Goal: Transaction & Acquisition: Register for event/course

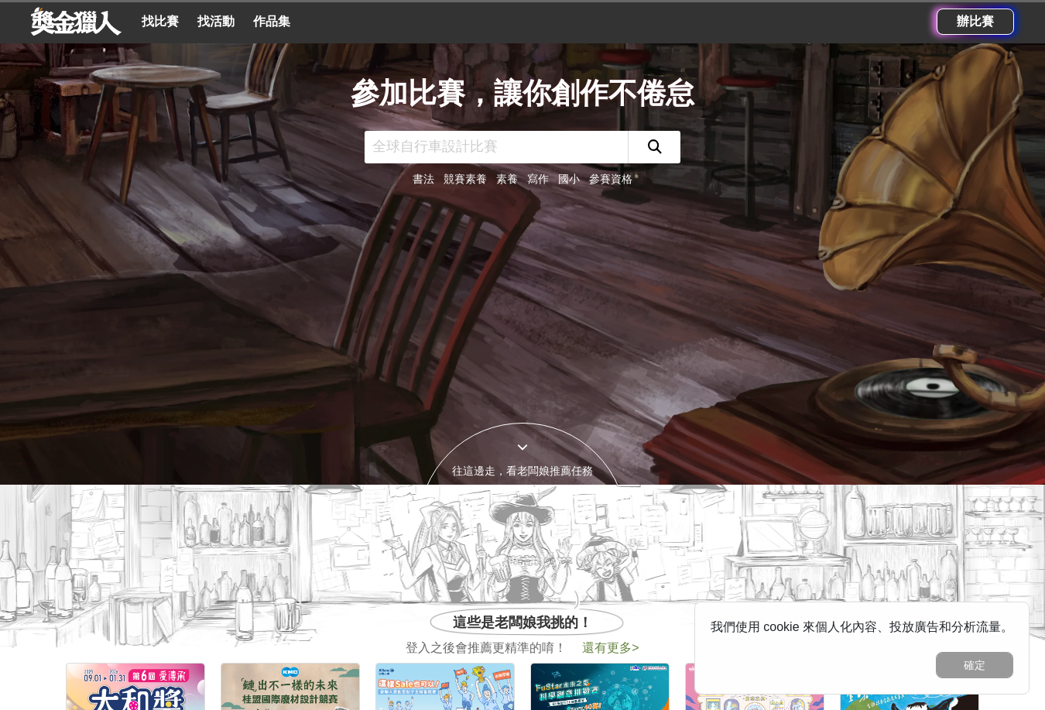
scroll to position [232, 0]
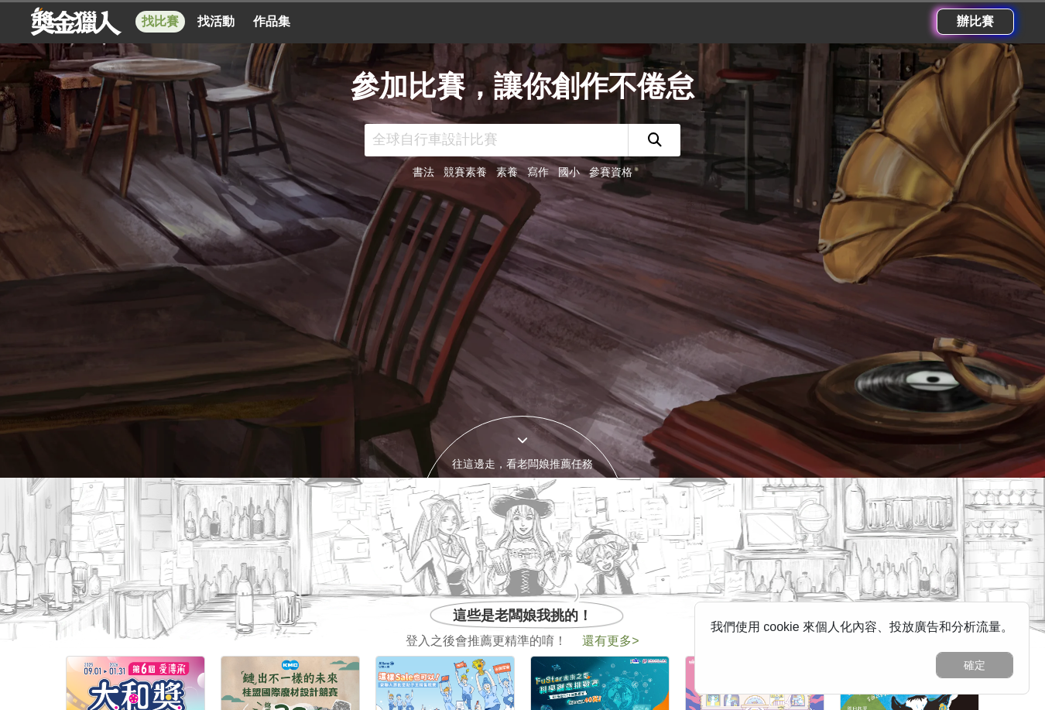
click at [168, 18] on link "找比賽" at bounding box center [160, 22] width 50 height 22
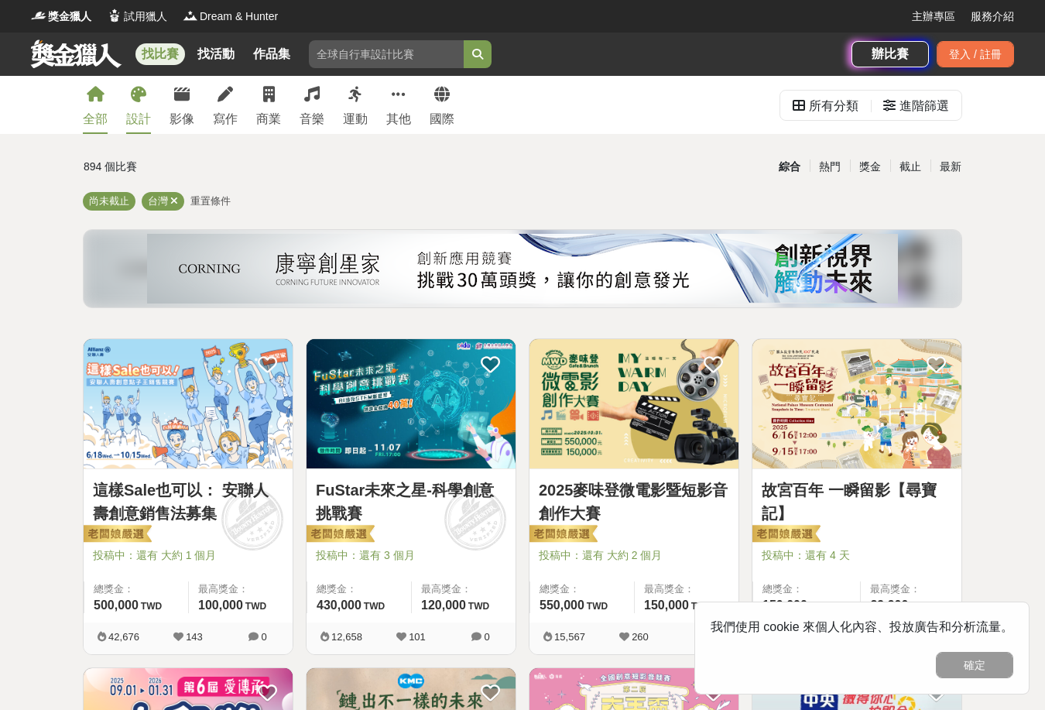
click at [145, 103] on link "設計" at bounding box center [138, 105] width 25 height 58
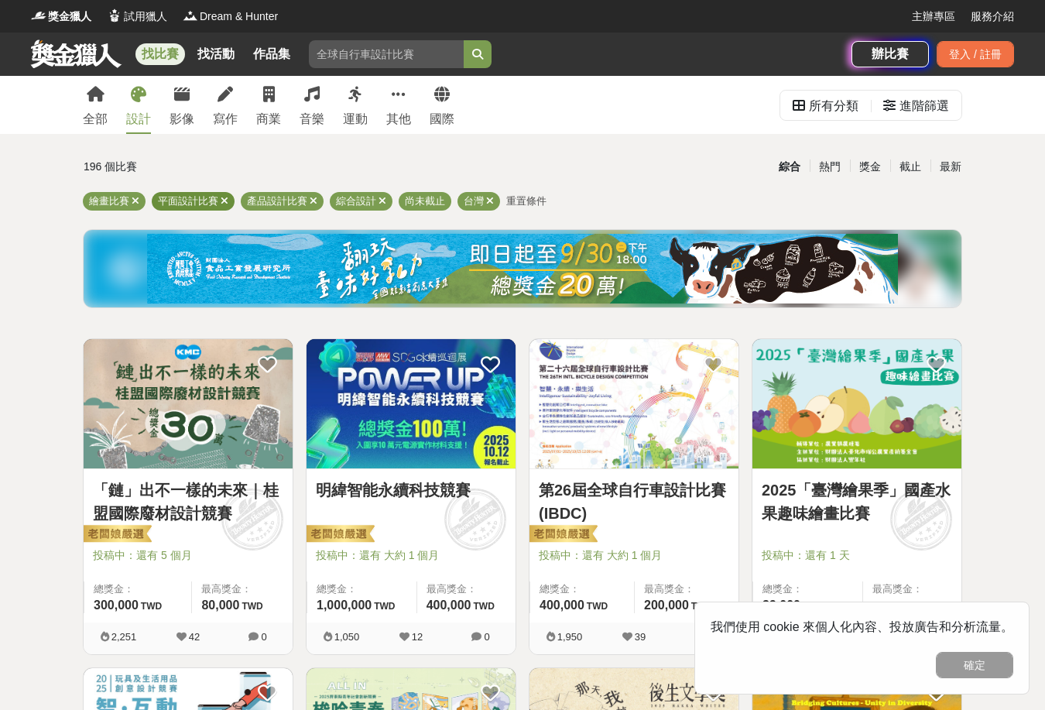
click at [221, 197] on icon at bounding box center [225, 201] width 8 height 10
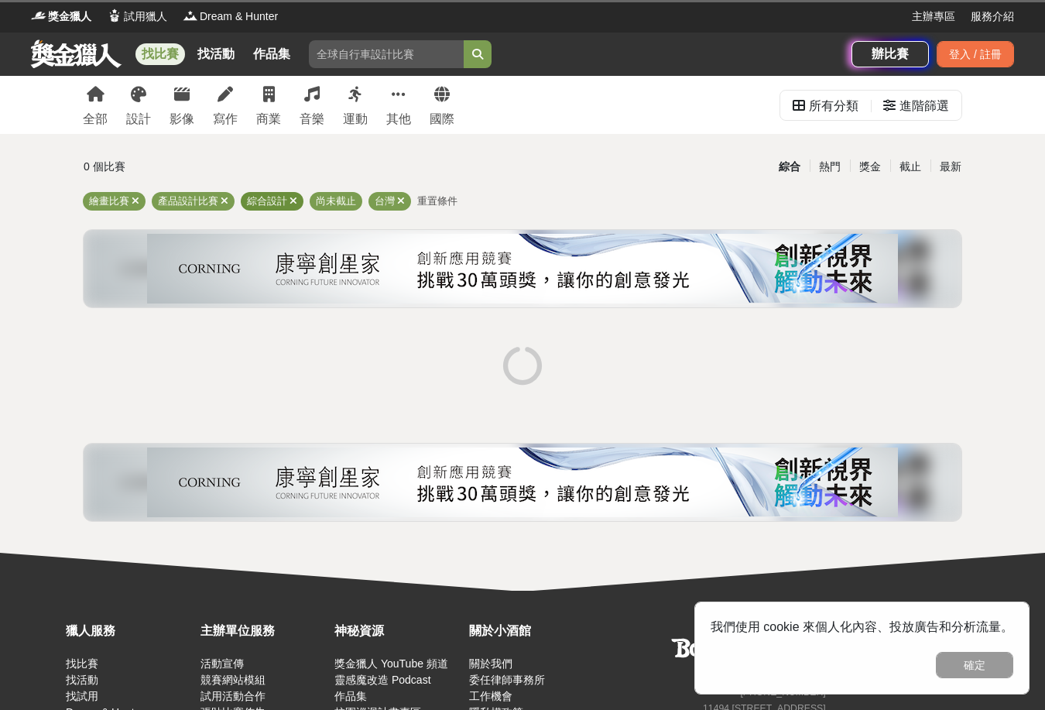
click at [296, 207] on span at bounding box center [293, 201] width 8 height 12
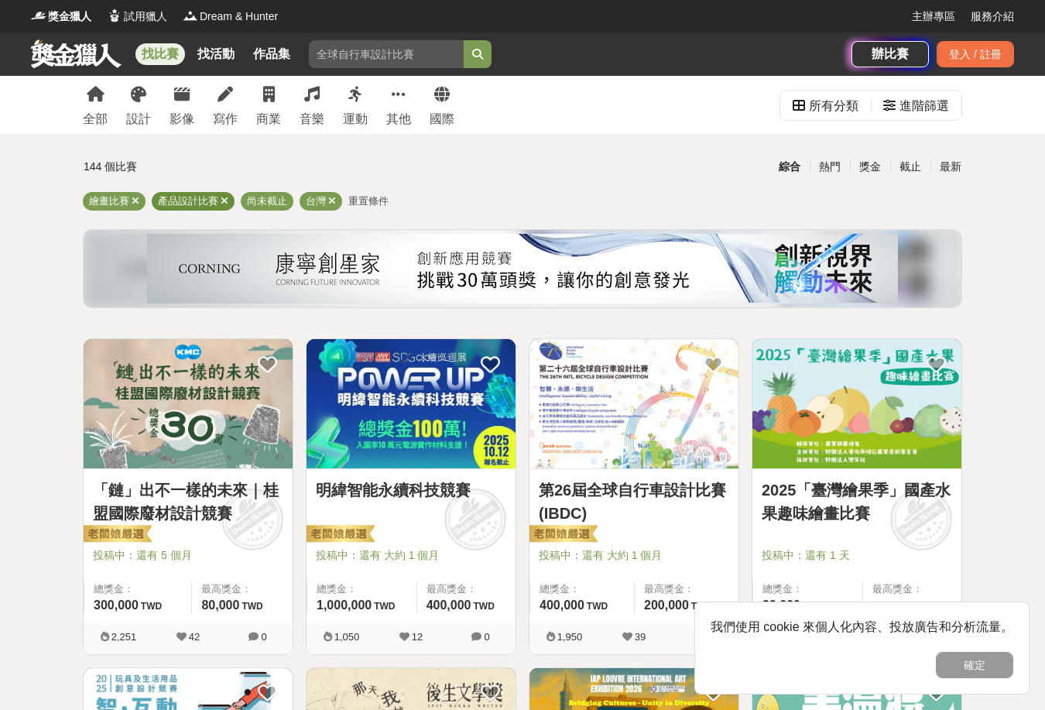
click at [222, 203] on icon at bounding box center [225, 201] width 8 height 10
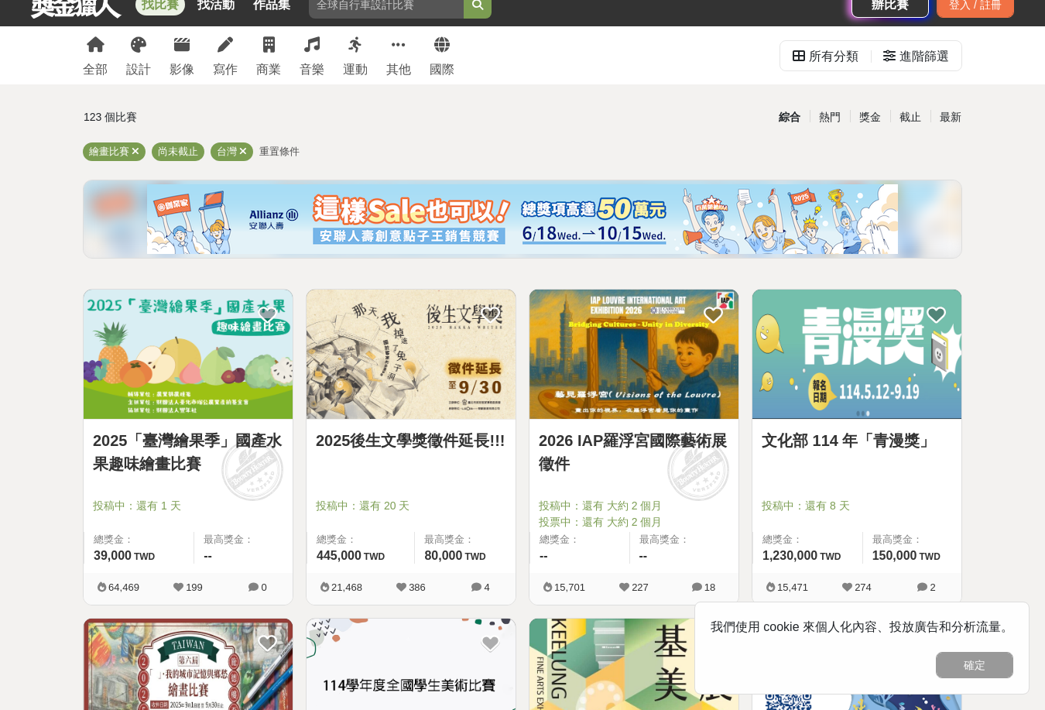
scroll to position [77, 0]
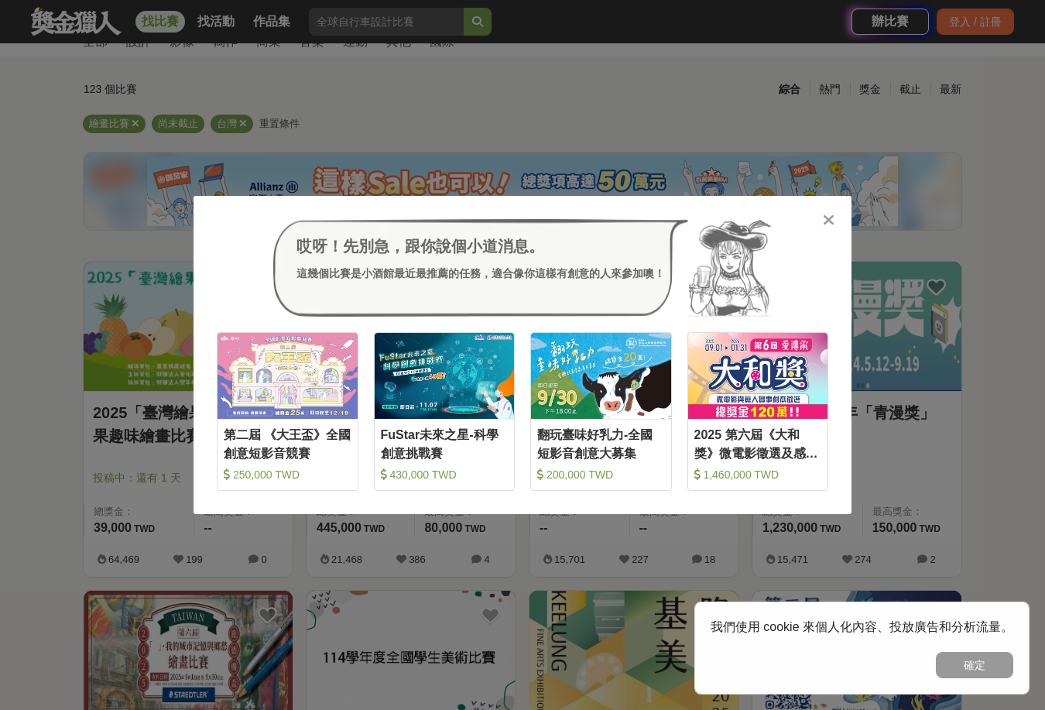
click at [830, 219] on icon at bounding box center [829, 219] width 12 height 15
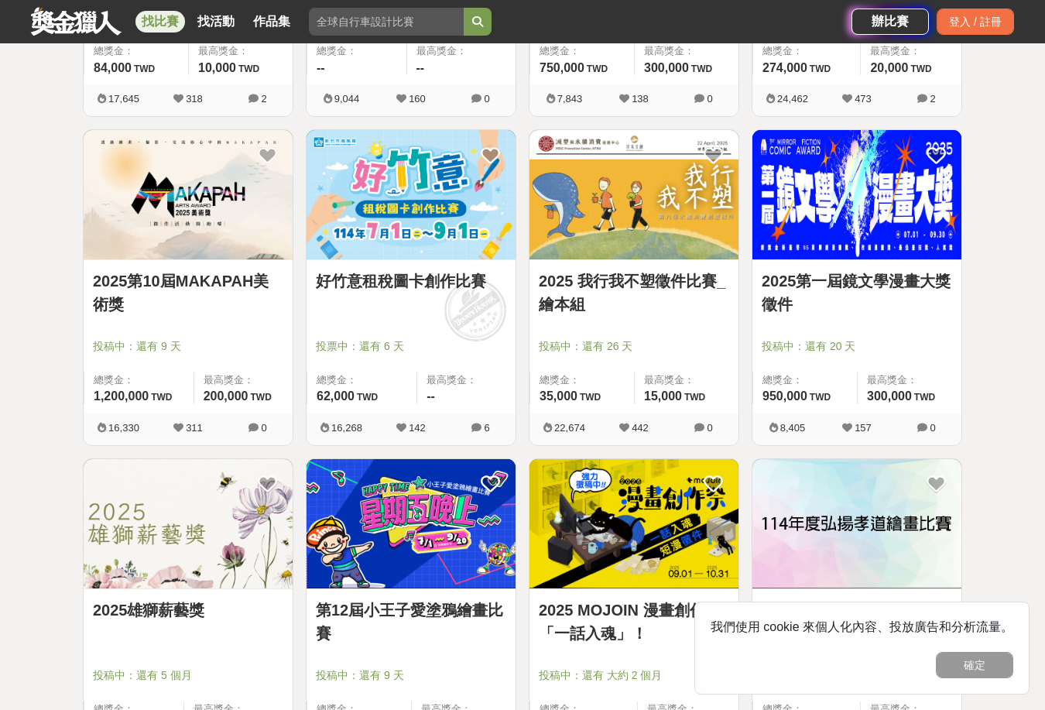
scroll to position [1006, 0]
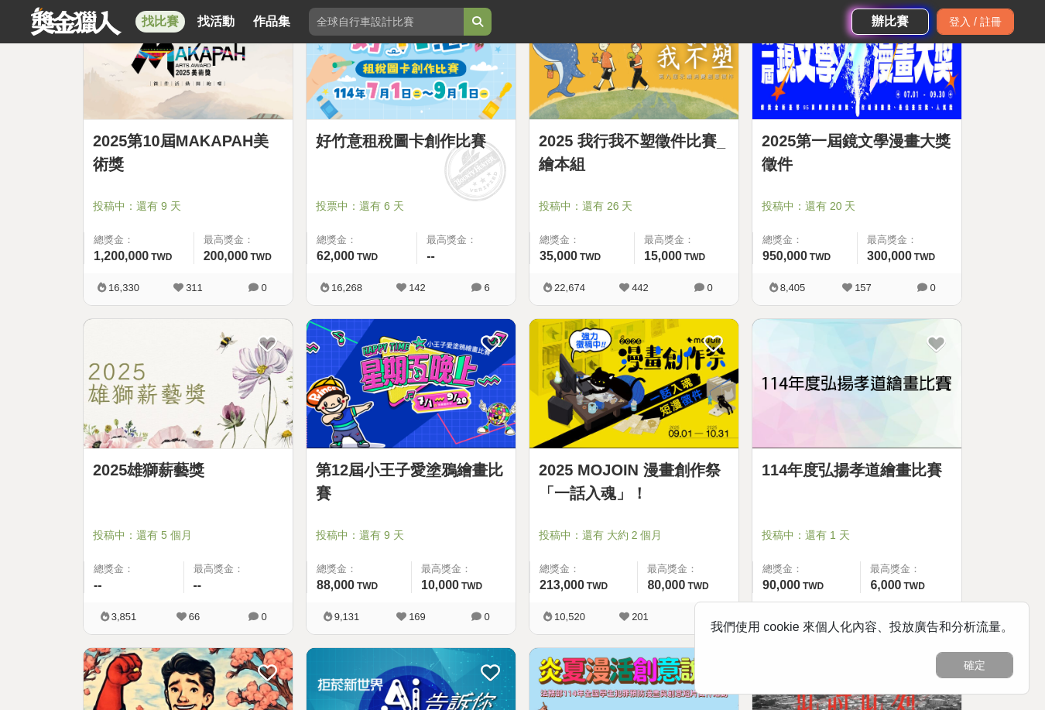
click at [862, 474] on link "114年度弘揚孝道繪畫比賽" at bounding box center [856, 469] width 190 height 23
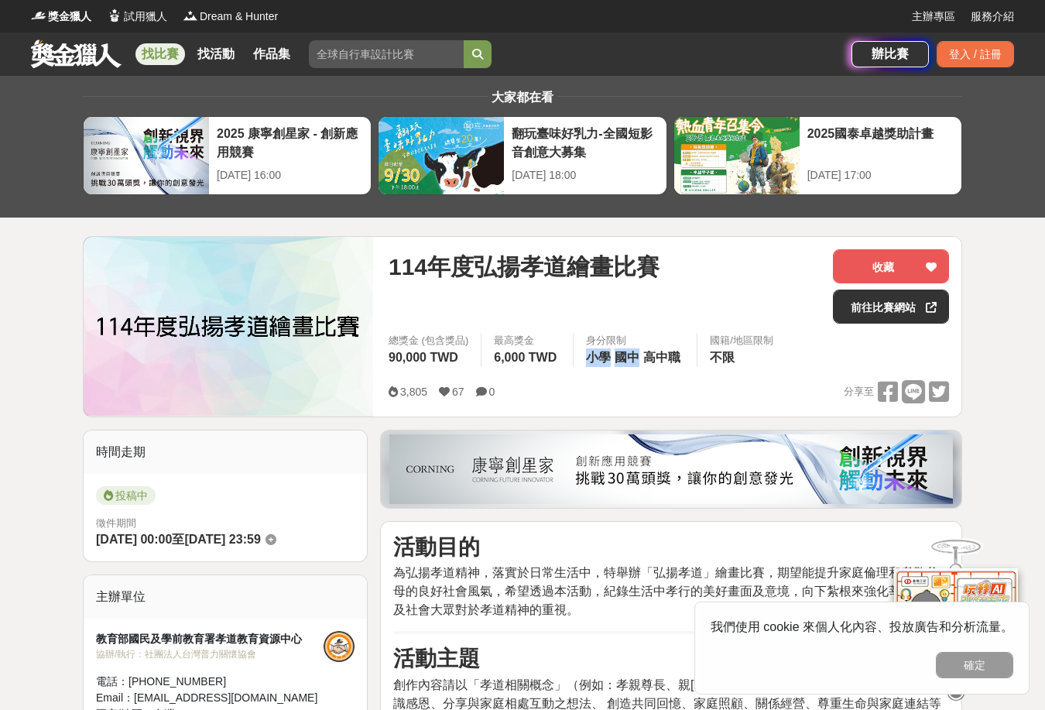
drag, startPoint x: 593, startPoint y: 353, endPoint x: 648, endPoint y: 354, distance: 55.7
click at [648, 354] on div "身分限制 小學 國中 高中職" at bounding box center [635, 350] width 124 height 34
click at [649, 356] on span "高中職" at bounding box center [661, 357] width 37 height 13
click at [942, 51] on div "登入 / 註冊" at bounding box center [974, 54] width 77 height 26
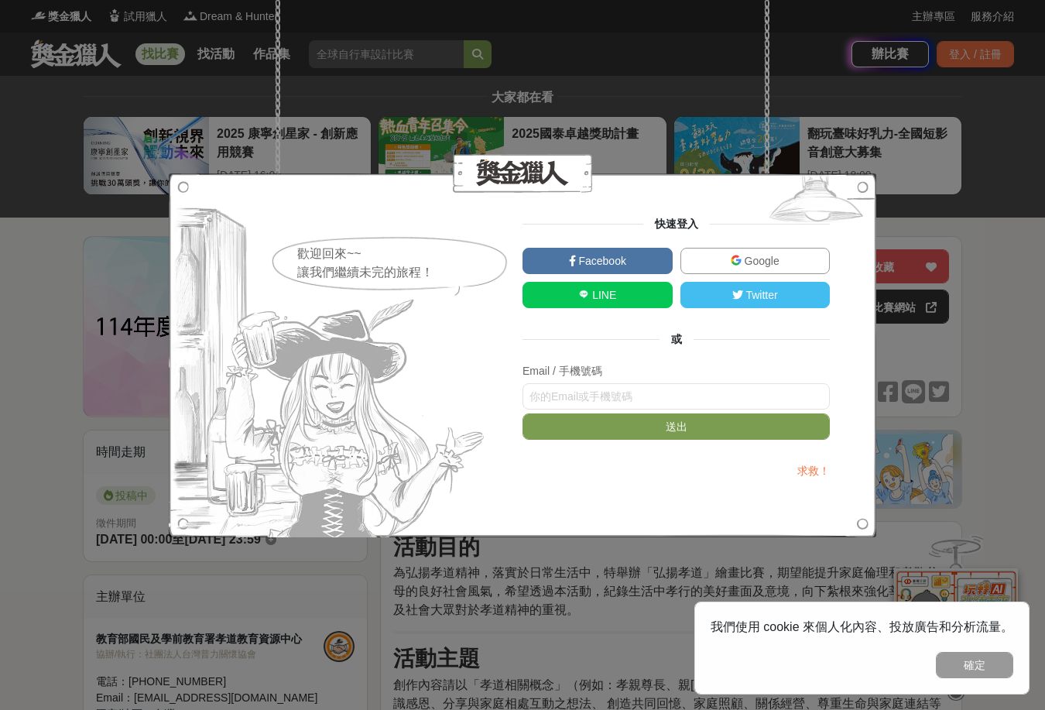
click at [730, 255] on img at bounding box center [735, 260] width 11 height 11
click at [702, 390] on input "text" at bounding box center [675, 396] width 307 height 26
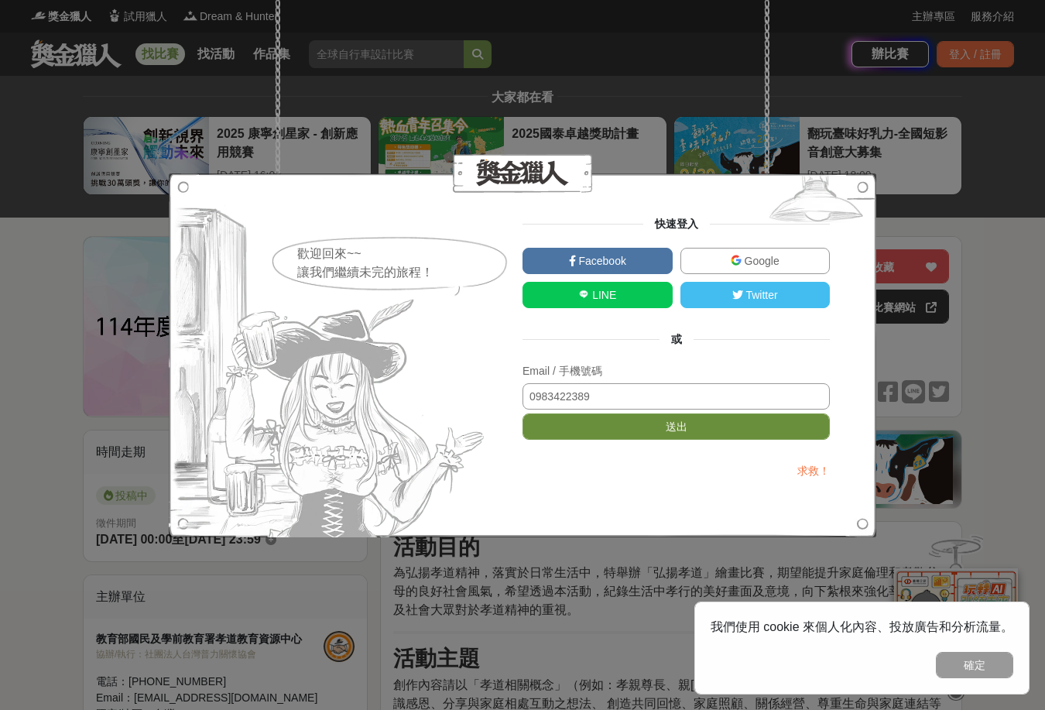
type input "0983422389"
click at [720, 431] on button "送出" at bounding box center [675, 426] width 307 height 26
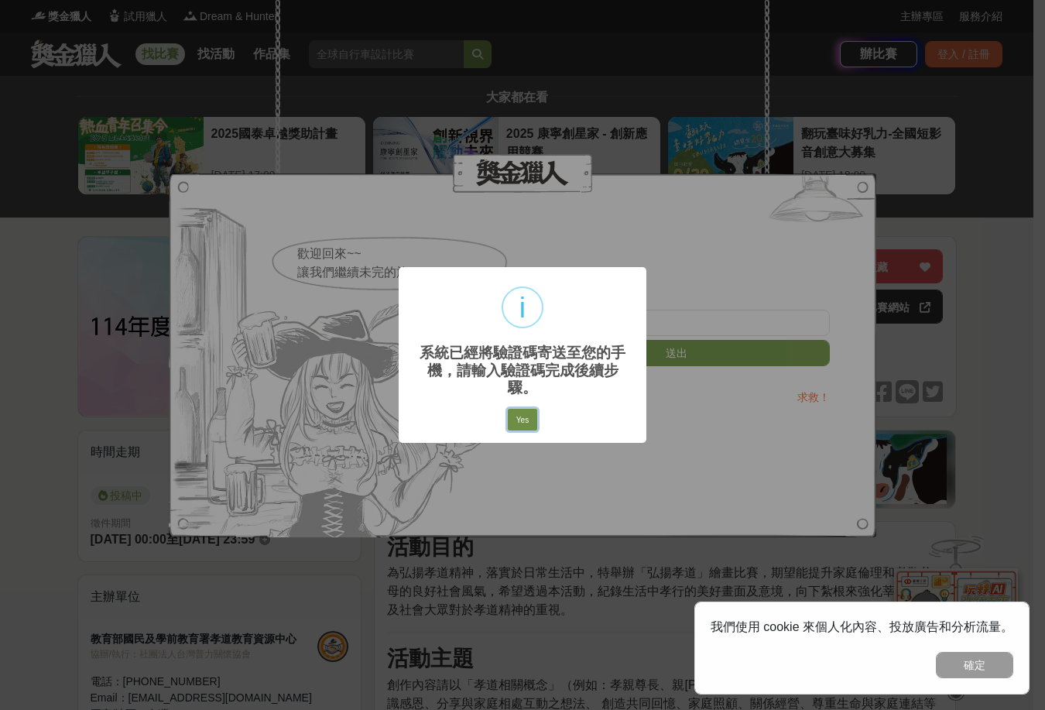
click at [528, 416] on button "Yes" at bounding box center [522, 420] width 29 height 22
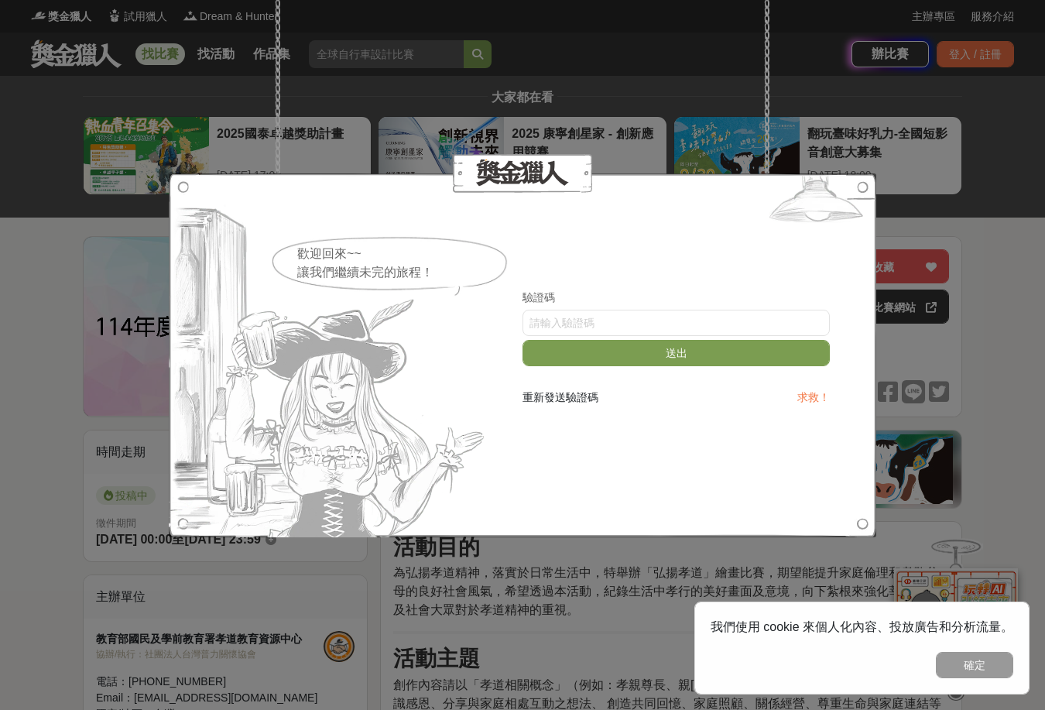
click at [685, 302] on div "驗證碼" at bounding box center [675, 297] width 307 height 16
click at [693, 323] on input "text" at bounding box center [675, 323] width 307 height 26
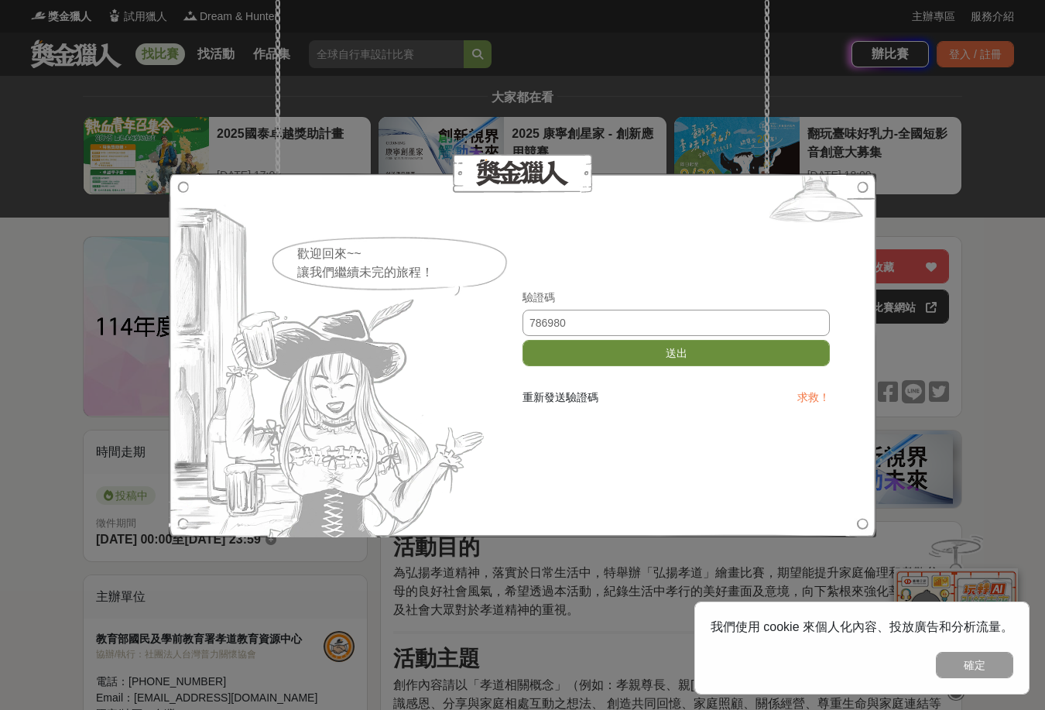
type input "786980"
click at [765, 346] on button "送出" at bounding box center [675, 353] width 307 height 26
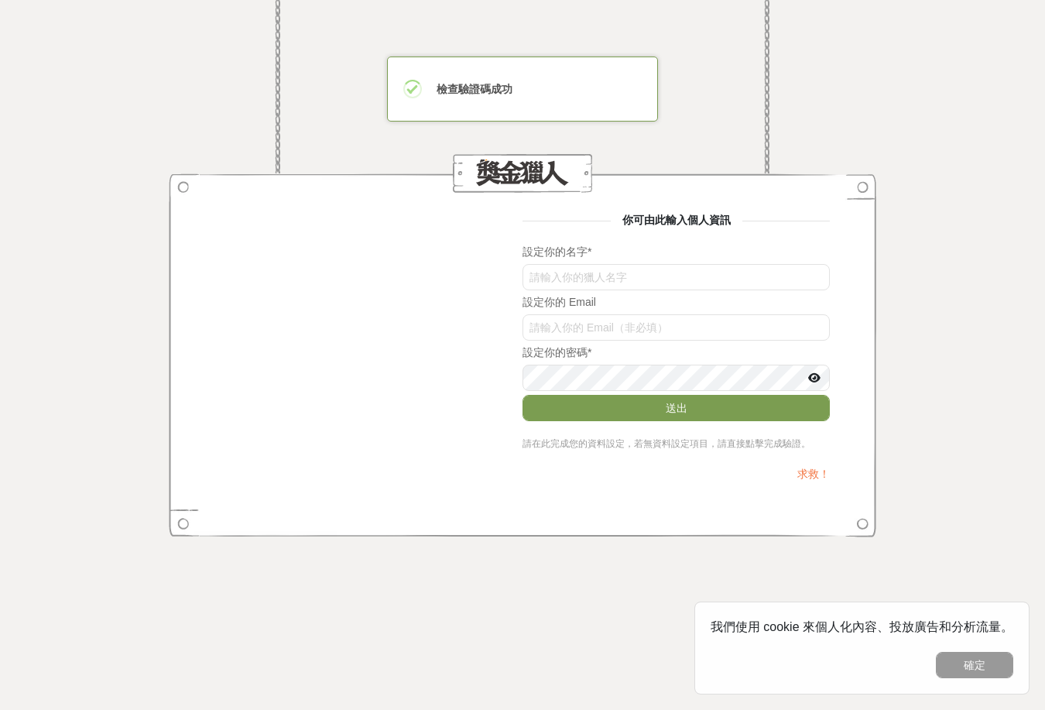
click at [816, 460] on div "你可由此輸入個人資訊 設定你的名字 * 設定你的 Email 設定你的密碼 * 送出 請在此完成您的資料設定，若無資料設定項目，請直接點擊完成驗證。 求救！" at bounding box center [675, 355] width 307 height 286
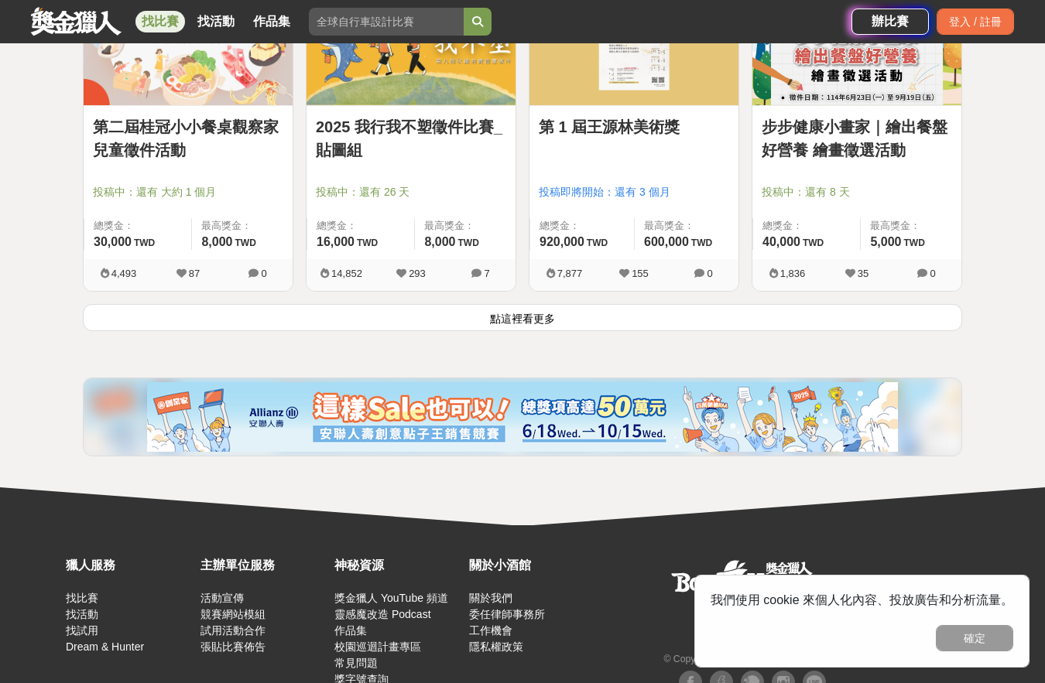
scroll to position [2064, 0]
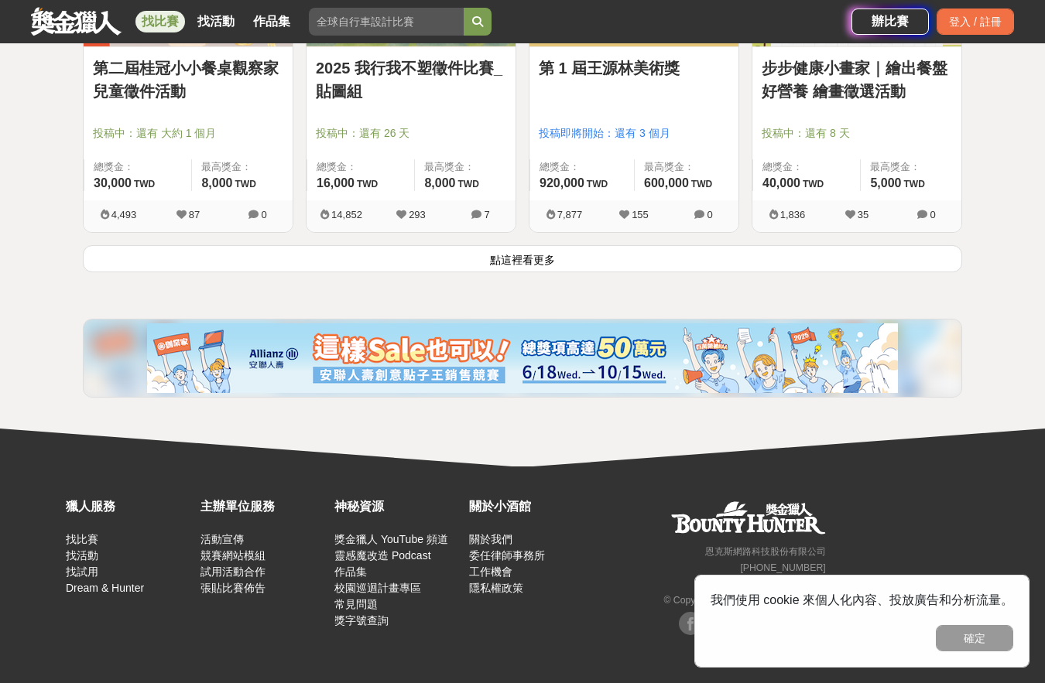
click at [546, 252] on button "點這裡看更多" at bounding box center [522, 258] width 879 height 27
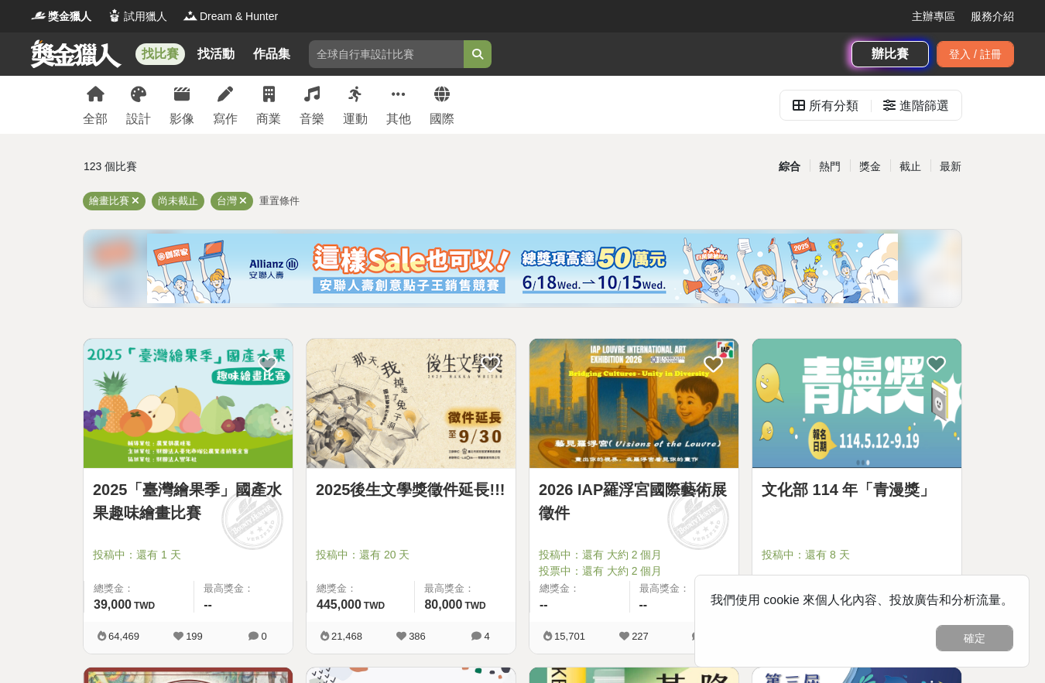
click at [285, 210] on div "繪畫比賽 尚未截止 台灣 重置條件" at bounding box center [522, 204] width 879 height 25
click at [288, 202] on span "重置條件" at bounding box center [279, 201] width 40 height 12
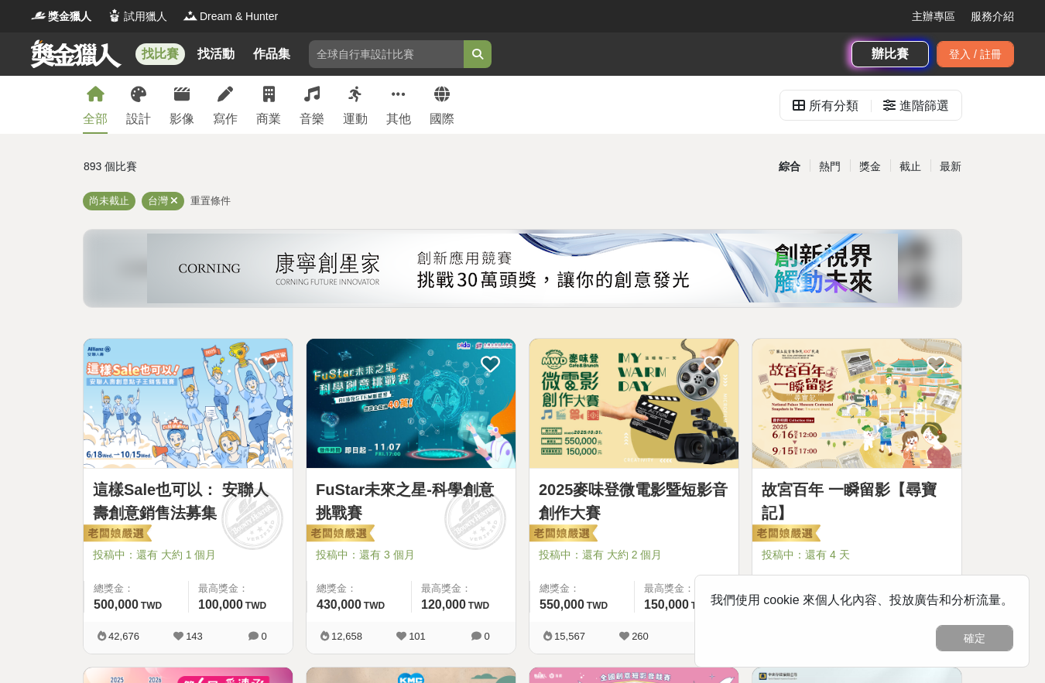
click at [219, 205] on span "重置條件" at bounding box center [210, 201] width 40 height 12
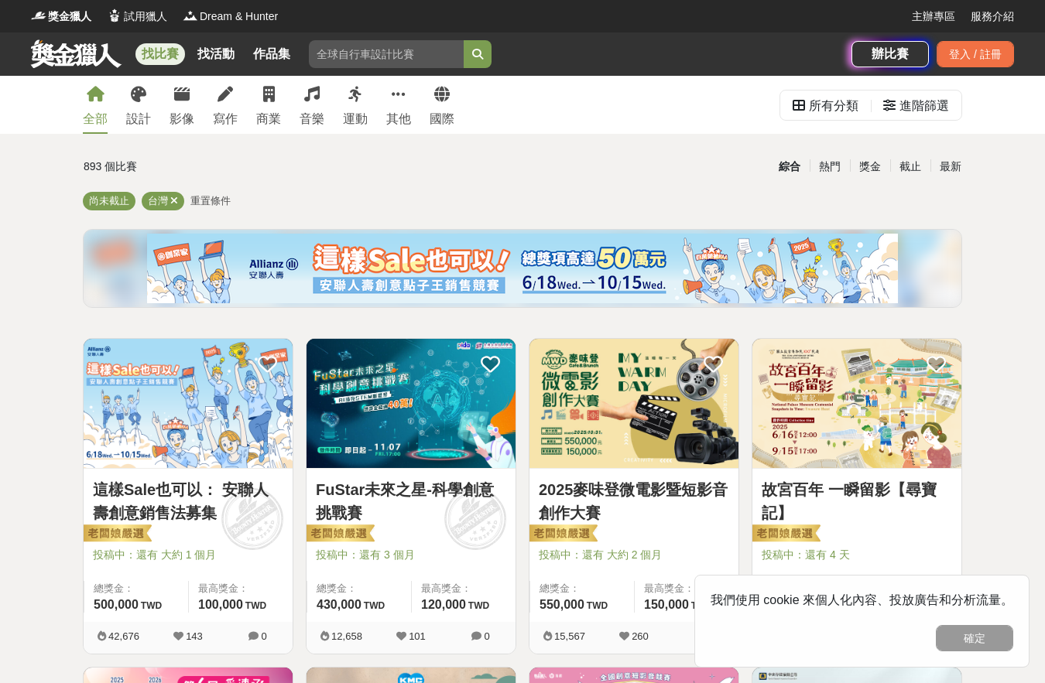
click at [187, 193] on div "尚未截止 台灣 重置條件" at bounding box center [522, 204] width 879 height 25
click at [178, 194] on div "台灣" at bounding box center [163, 201] width 43 height 19
click at [176, 203] on icon at bounding box center [174, 201] width 8 height 10
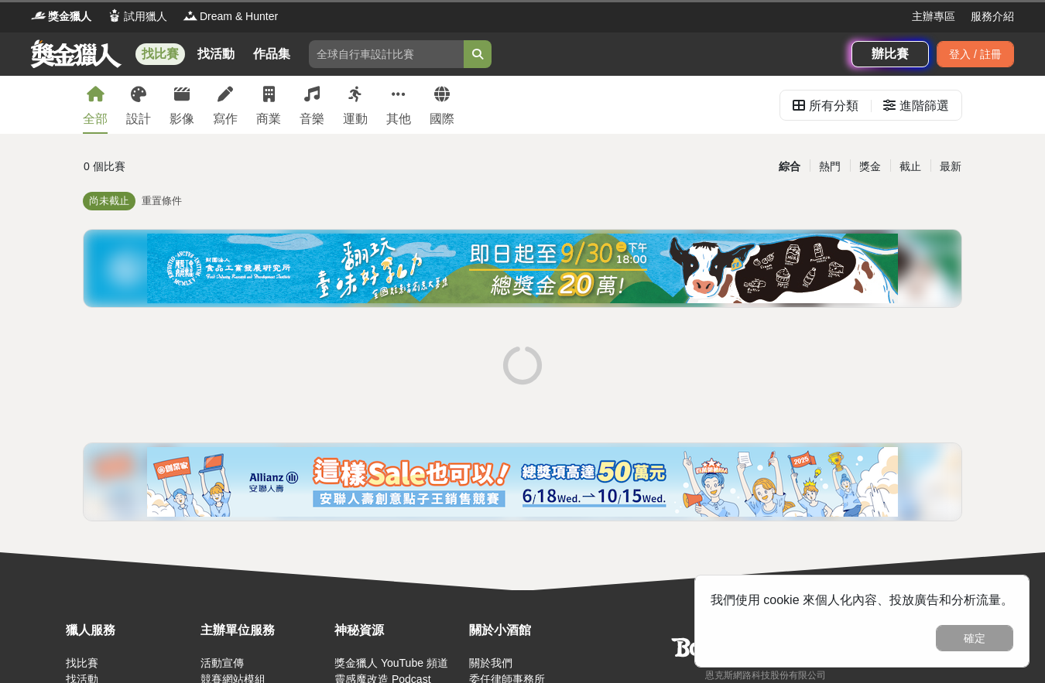
click at [111, 208] on div "尚未截止" at bounding box center [109, 201] width 53 height 19
click at [162, 203] on span "重置條件" at bounding box center [162, 201] width 40 height 12
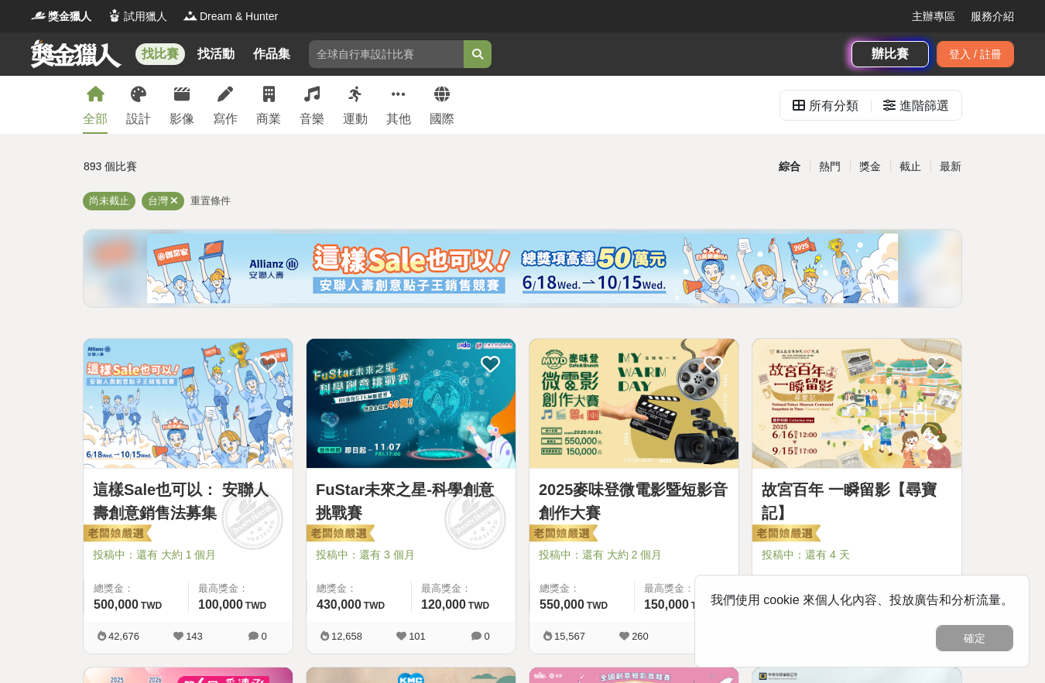
click at [194, 199] on span "重置條件" at bounding box center [210, 201] width 40 height 12
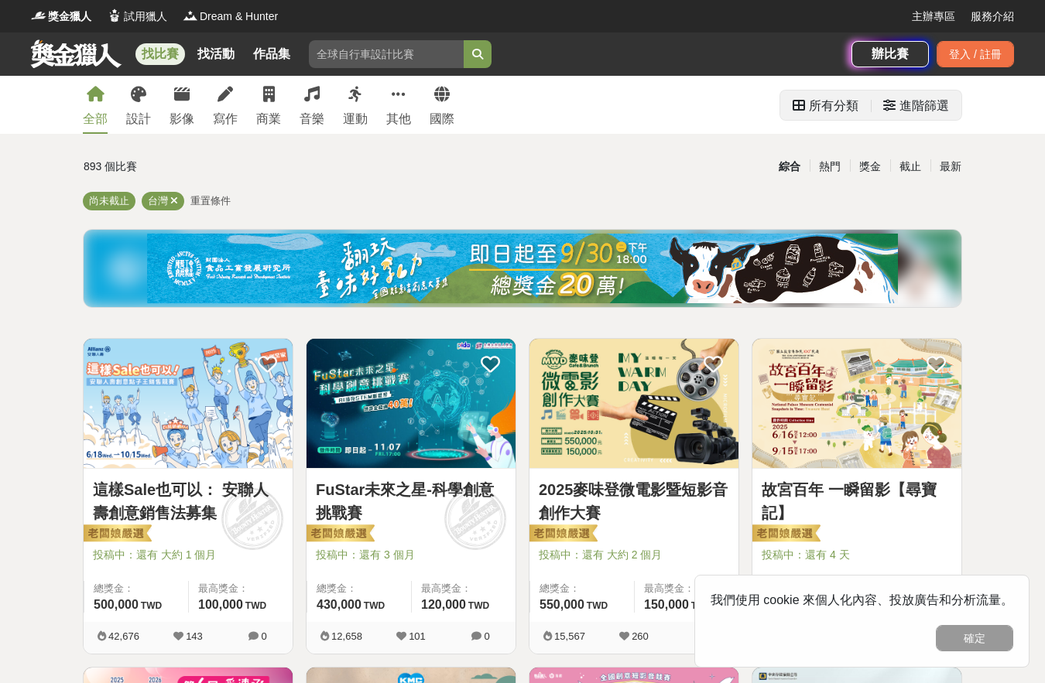
click at [891, 121] on div "所有分類 進階篩選" at bounding box center [870, 105] width 183 height 31
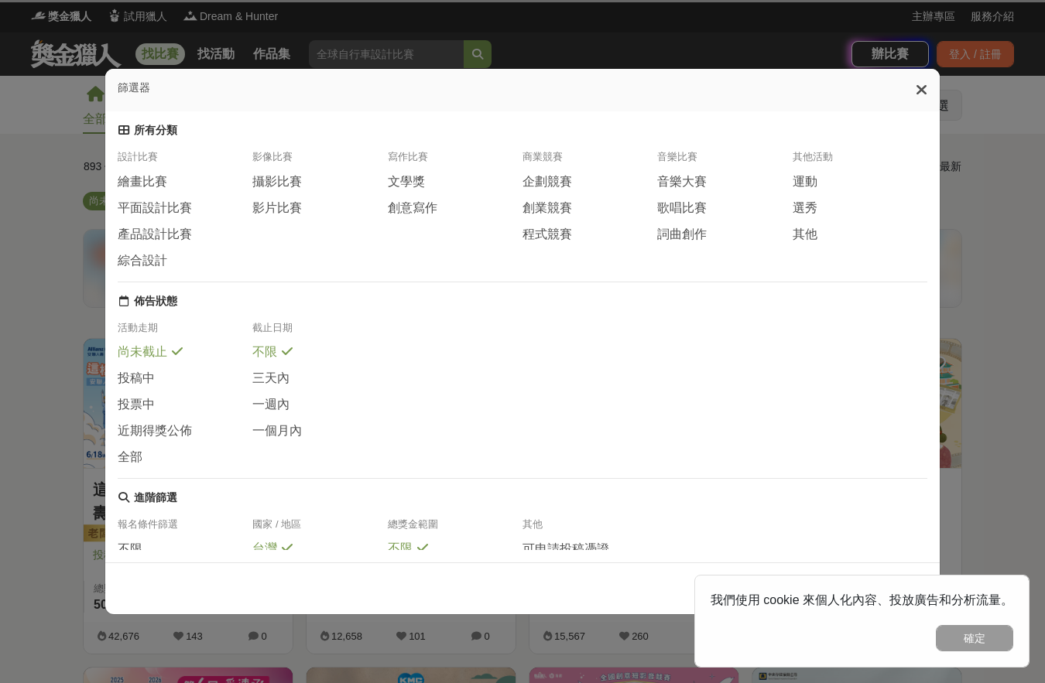
click at [912, 111] on div "篩選器" at bounding box center [522, 90] width 834 height 43
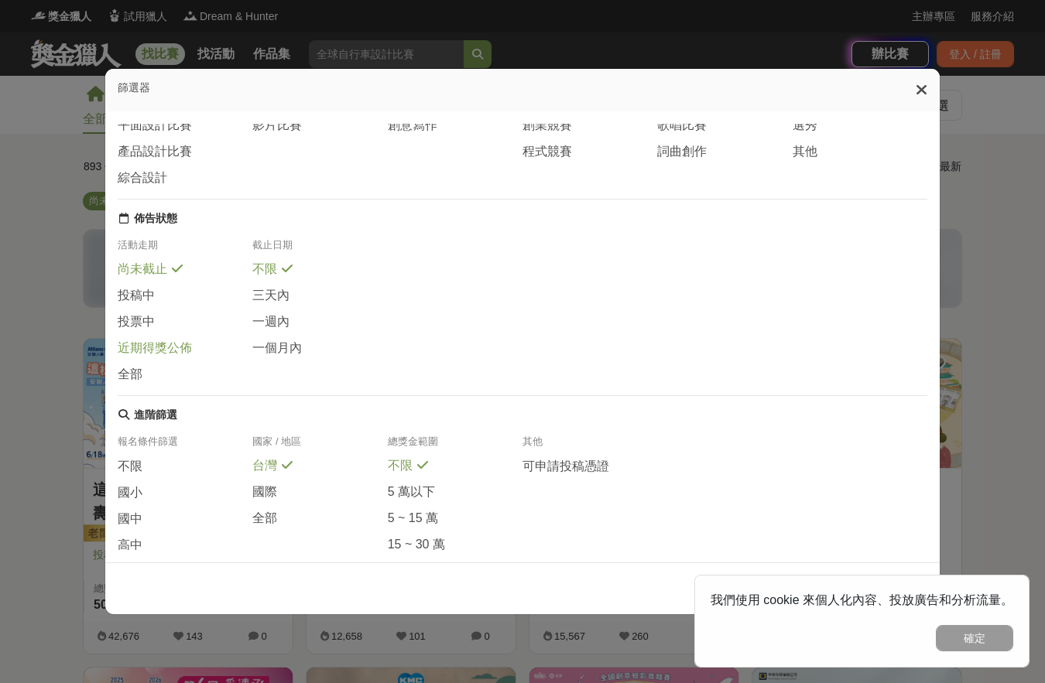
scroll to position [200, 0]
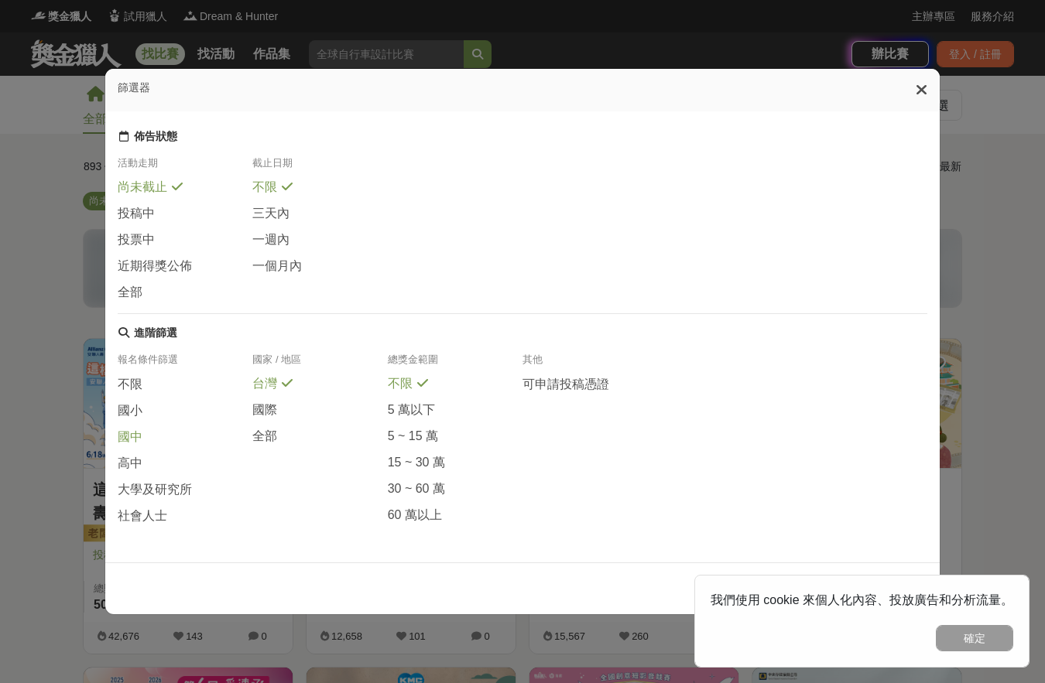
click at [158, 445] on div "國中" at bounding box center [185, 442] width 135 height 26
click at [139, 449] on div "國中" at bounding box center [185, 442] width 135 height 26
click at [136, 462] on span "高中" at bounding box center [130, 464] width 25 height 16
click at [177, 518] on span at bounding box center [177, 514] width 12 height 12
click at [947, 641] on button "確定" at bounding box center [974, 638] width 77 height 26
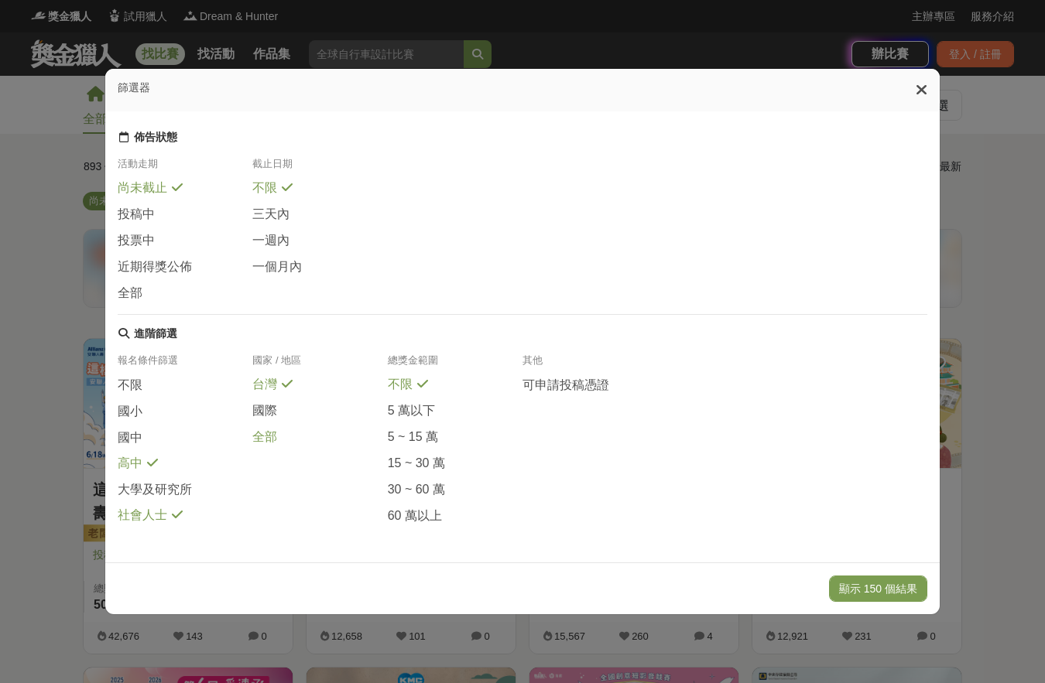
click at [310, 430] on div "全部" at bounding box center [319, 437] width 135 height 17
click at [901, 594] on button "顯示 153 個結果" at bounding box center [878, 589] width 98 height 26
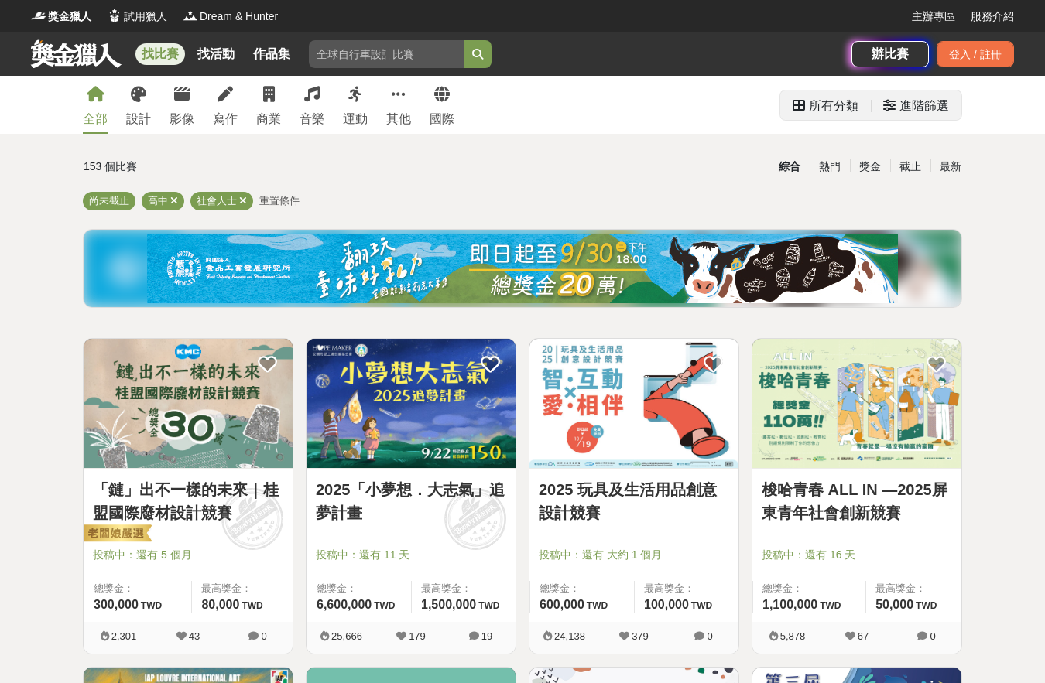
click at [911, 101] on div "進階篩選" at bounding box center [924, 106] width 50 height 31
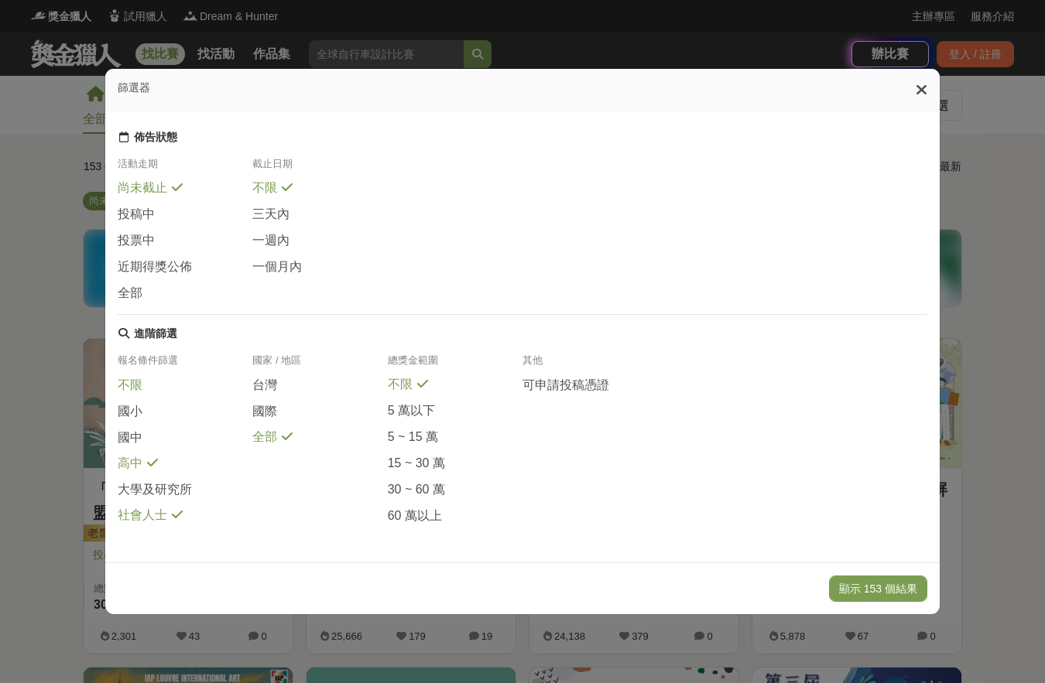
scroll to position [200, 0]
click at [152, 206] on div "投稿中" at bounding box center [185, 219] width 135 height 26
click at [897, 589] on button "顯示 4 個結果" at bounding box center [883, 589] width 87 height 26
